Goal: Task Accomplishment & Management: Manage account settings

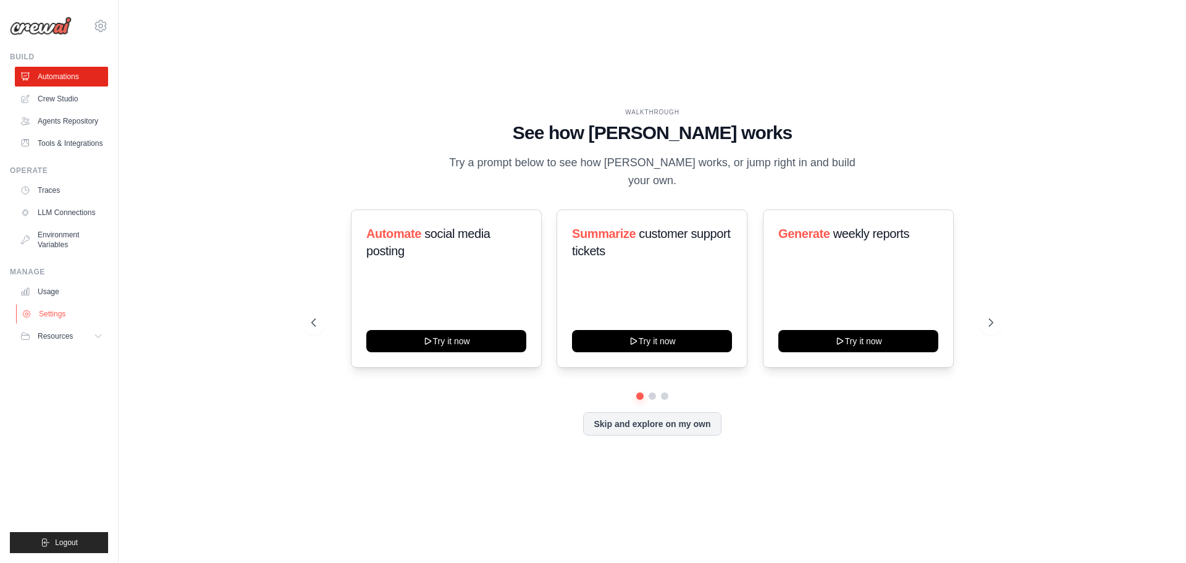
click at [67, 309] on link "Settings" at bounding box center [62, 314] width 93 height 20
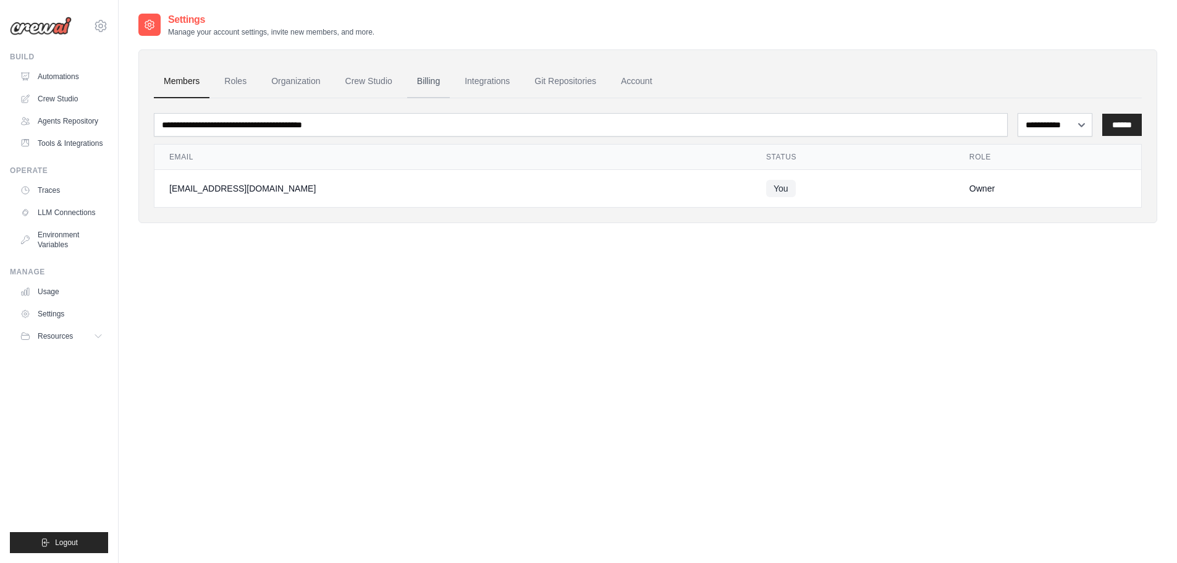
click at [427, 85] on link "Billing" at bounding box center [428, 81] width 43 height 33
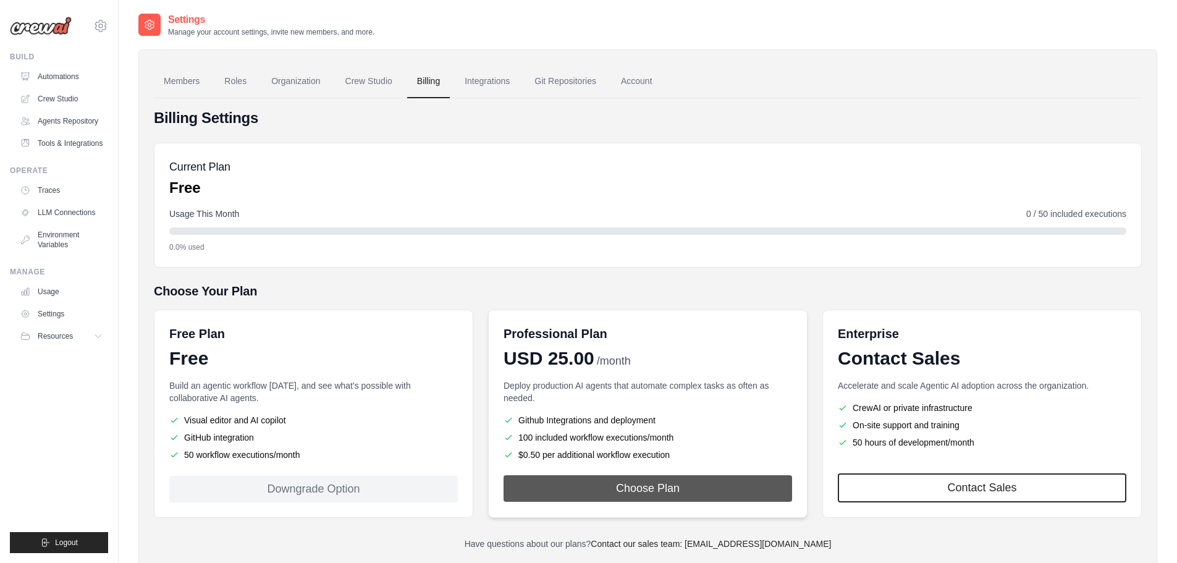
click at [644, 482] on button "Choose Plan" at bounding box center [647, 488] width 288 height 27
